Goal: Find specific page/section: Find specific page/section

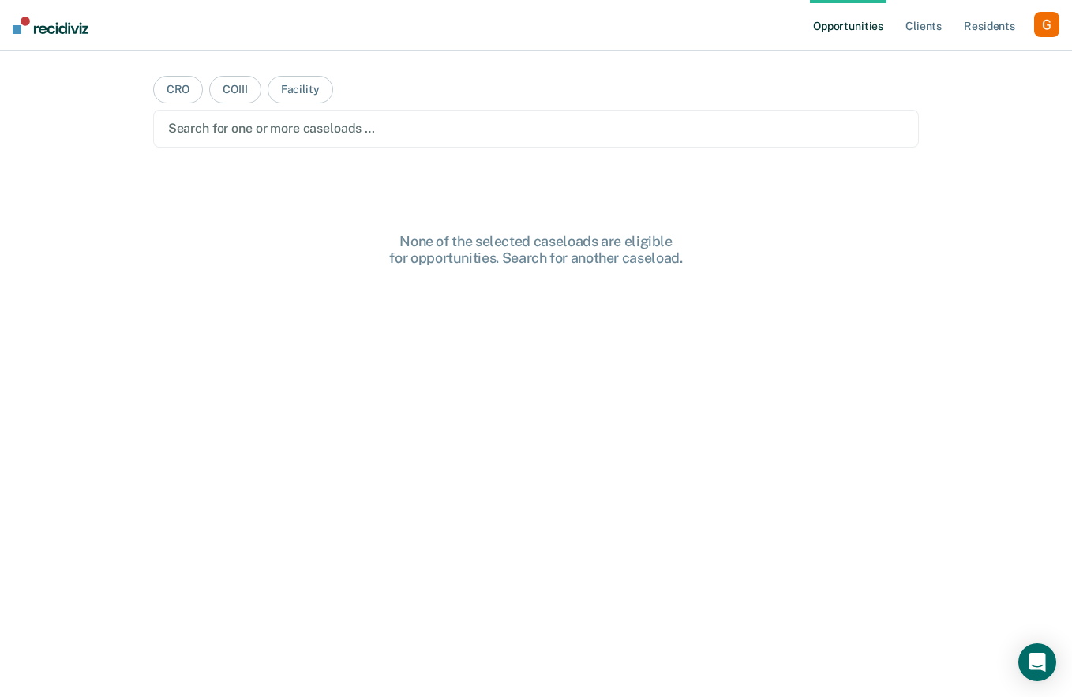
click at [1041, 24] on div "button" at bounding box center [1047, 24] width 25 height 25
click at [933, 66] on link "Profile" at bounding box center [983, 64] width 127 height 13
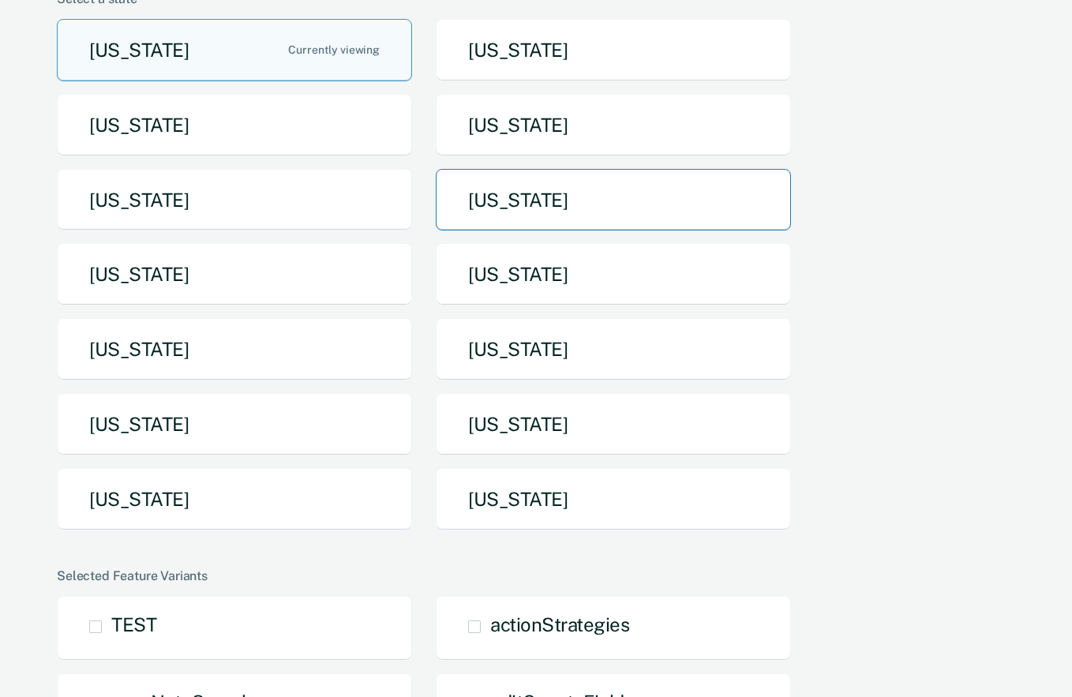
scroll to position [182, 0]
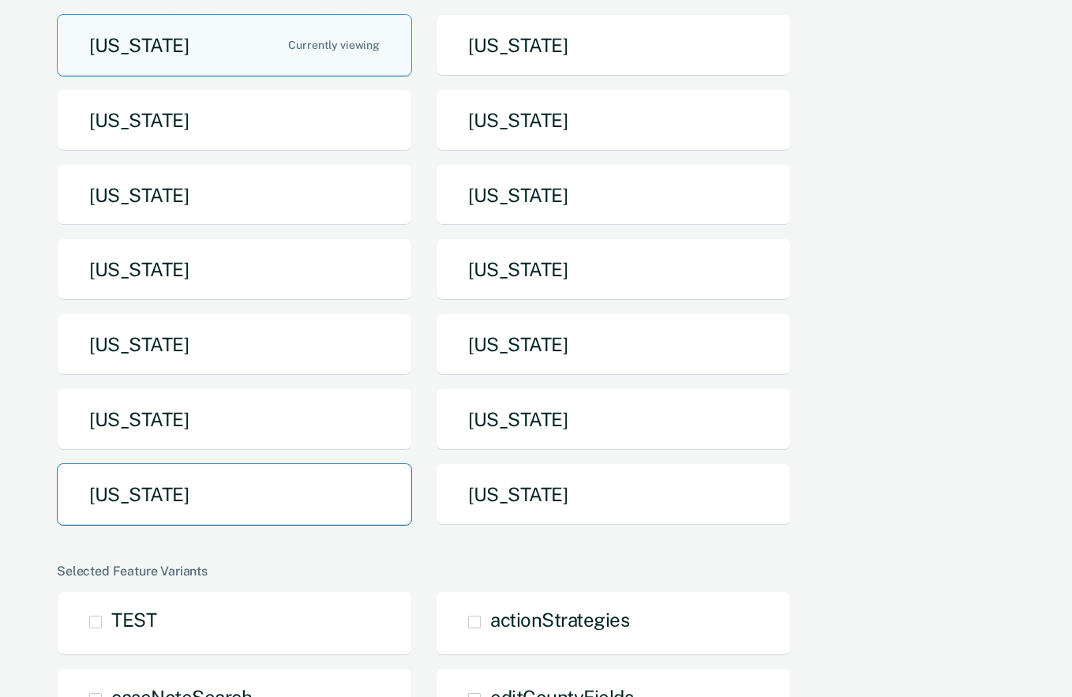
click at [225, 490] on button "[US_STATE]" at bounding box center [234, 495] width 355 height 62
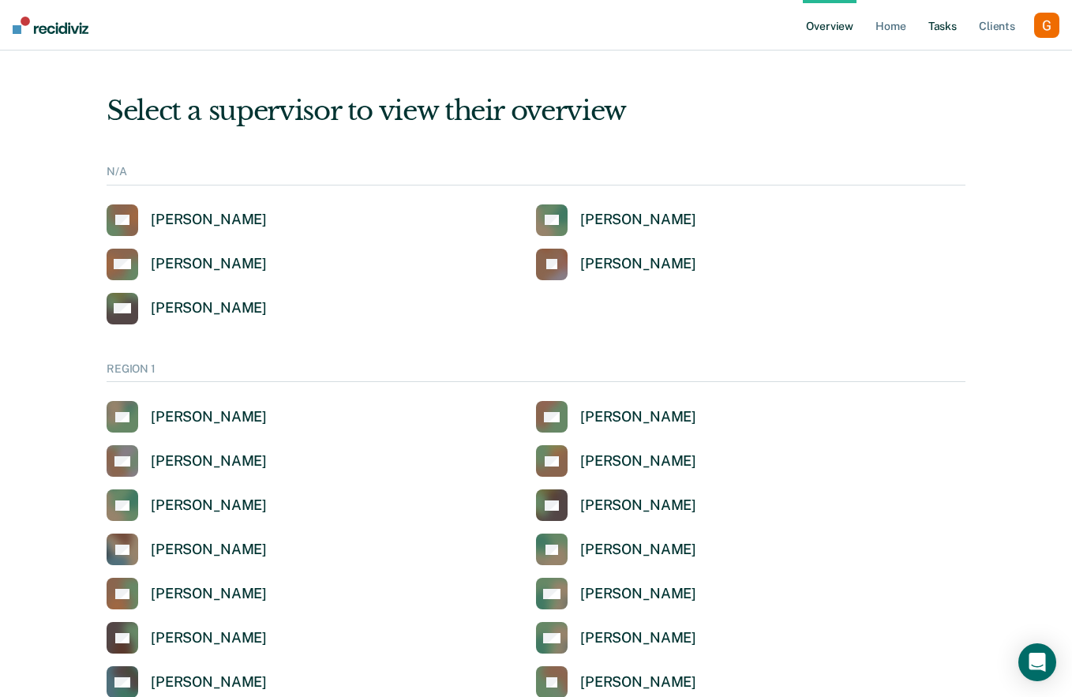
click at [945, 22] on link "Tasks" at bounding box center [943, 25] width 35 height 51
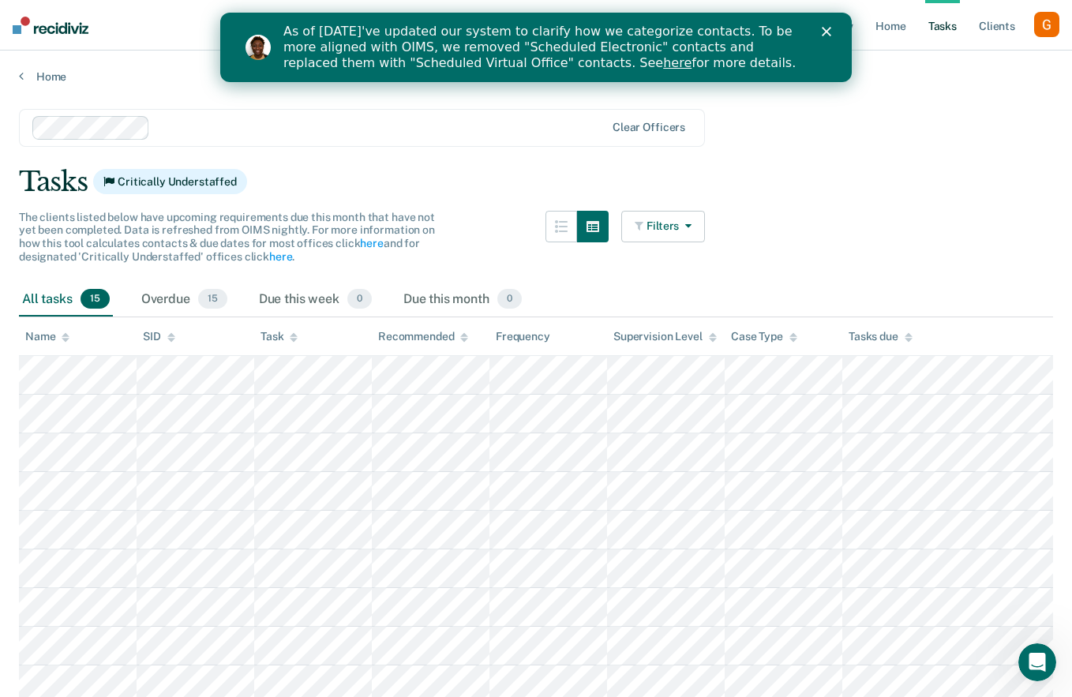
click at [638, 220] on icon "button" at bounding box center [641, 225] width 12 height 11
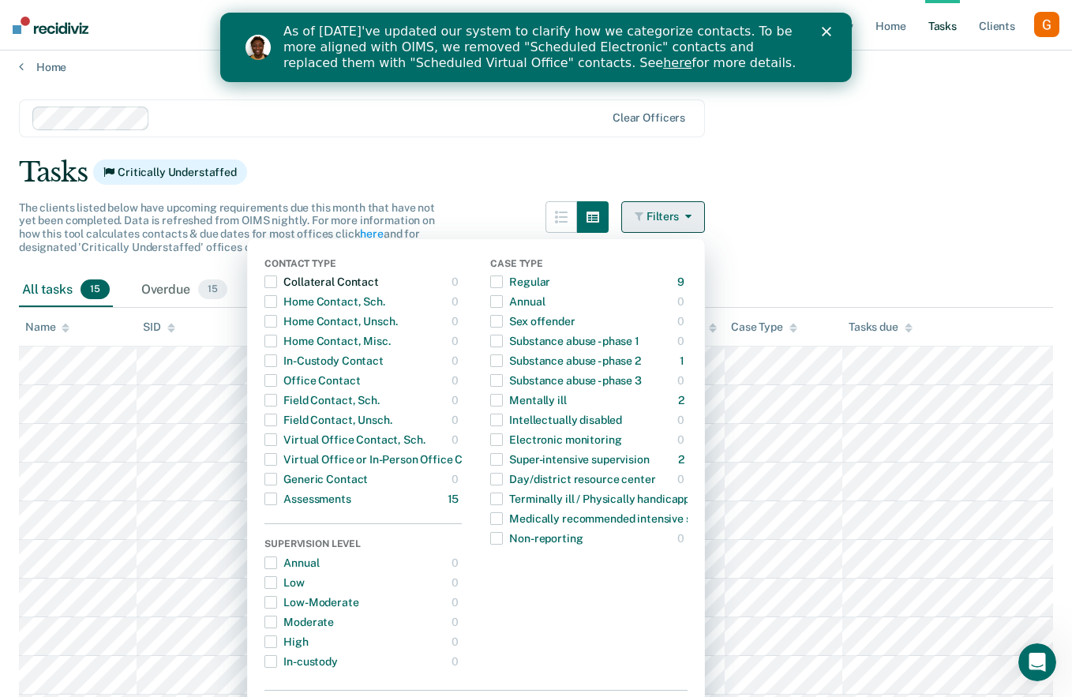
scroll to position [10, 0]
click at [784, 201] on main "Clear officers Tasks Critically Understaffed The clients listed below have upco…" at bounding box center [536, 528] width 1072 height 911
